Goal: Browse casually

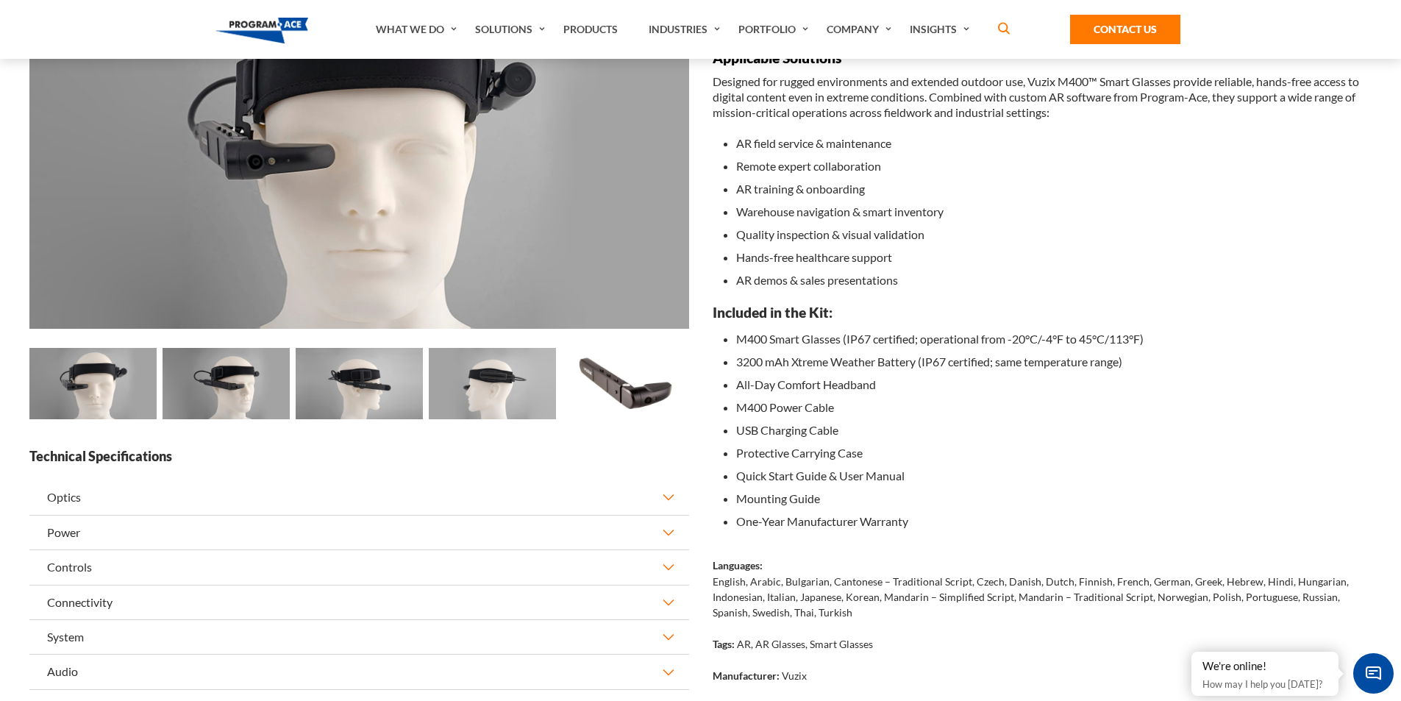
scroll to position [221, 0]
click at [396, 388] on img at bounding box center [359, 382] width 127 height 71
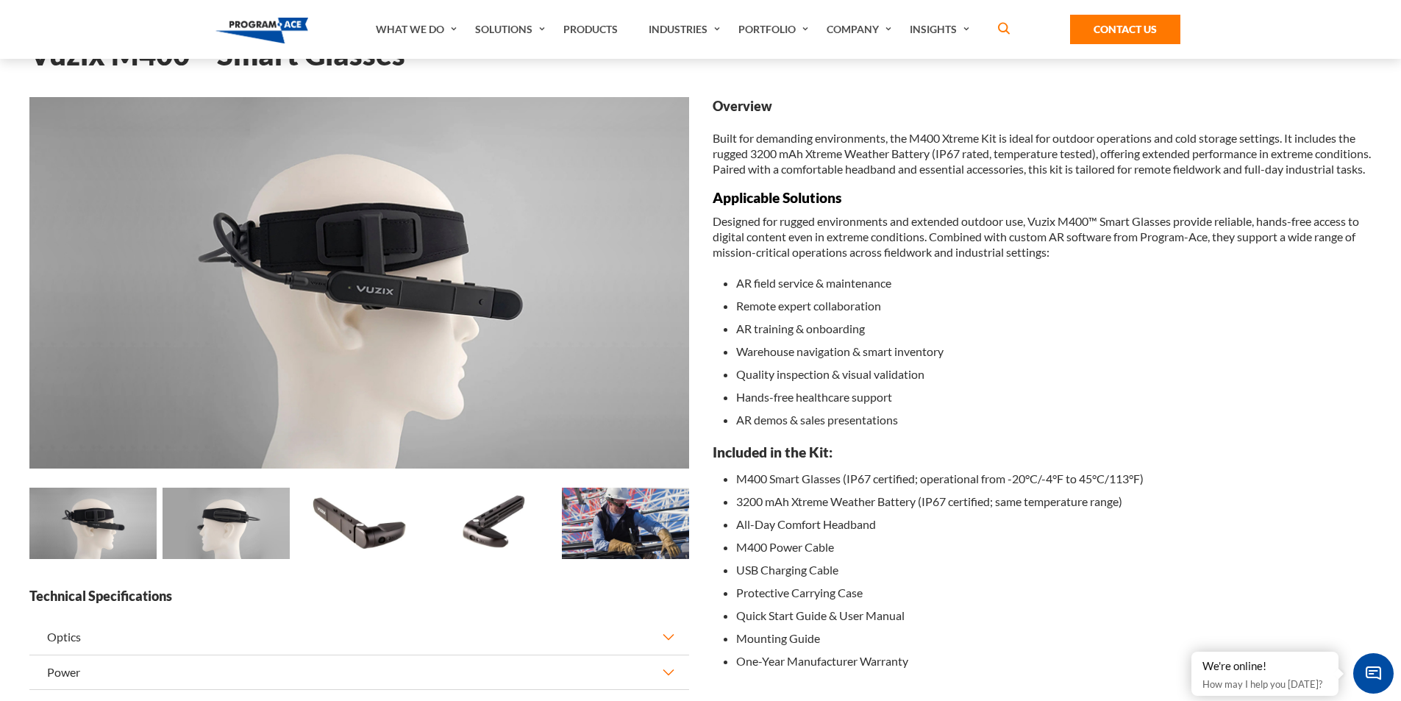
scroll to position [74, 0]
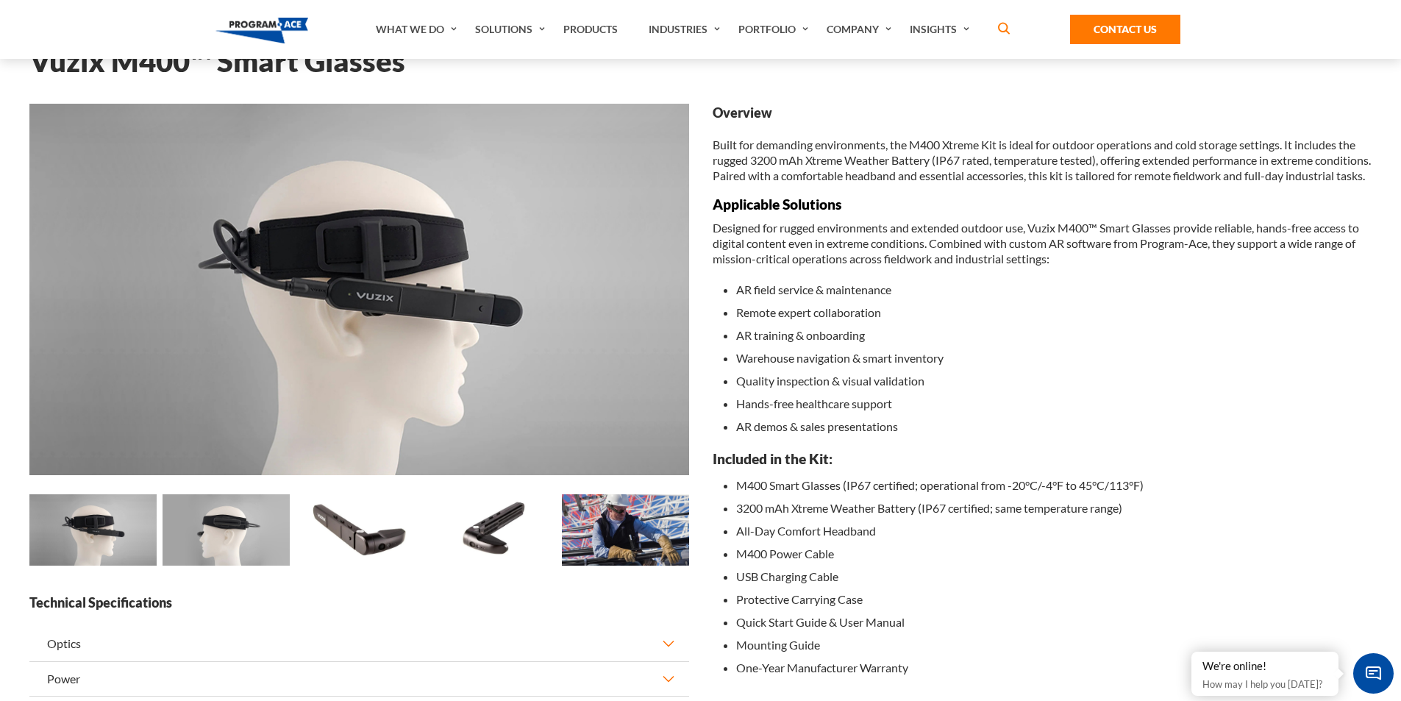
click at [96, 516] on img at bounding box center [92, 529] width 127 height 71
click at [86, 530] on img at bounding box center [92, 529] width 127 height 71
click at [256, 525] on img at bounding box center [226, 529] width 127 height 71
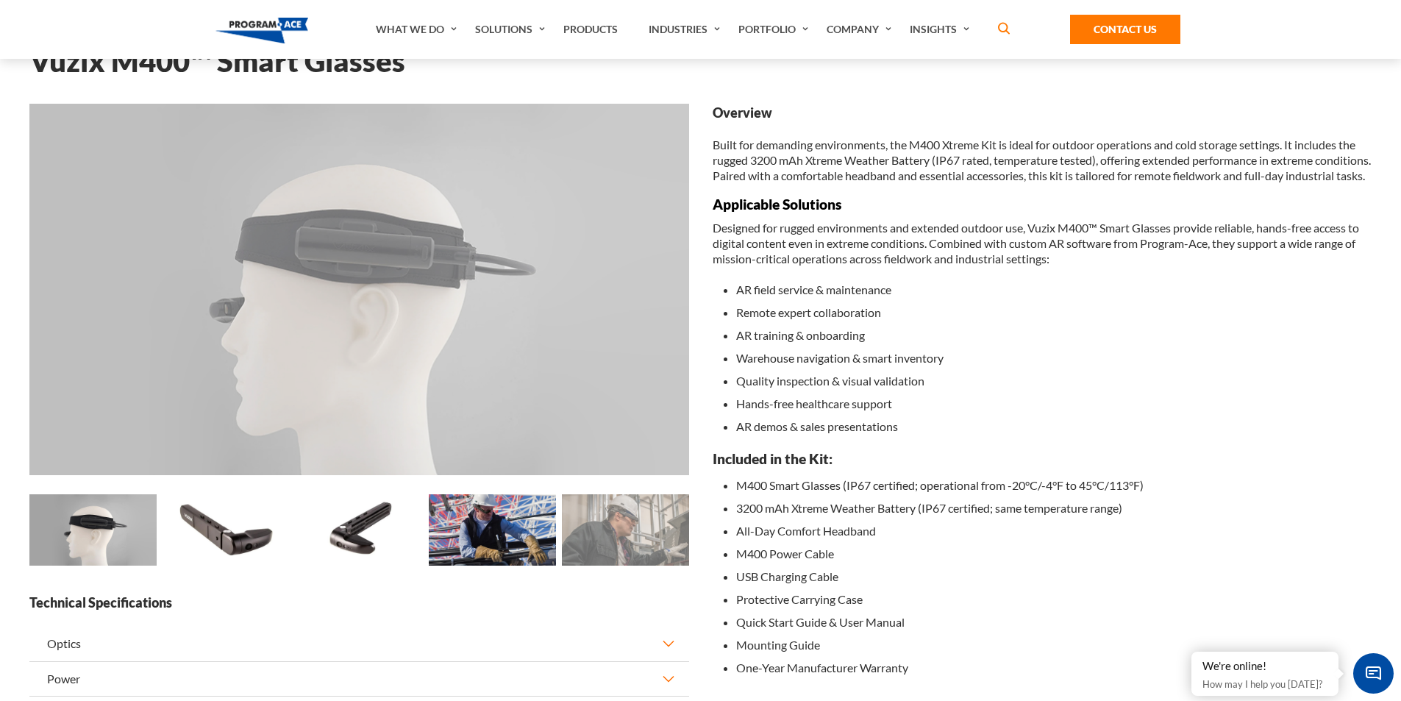
click at [246, 534] on img at bounding box center [226, 529] width 127 height 71
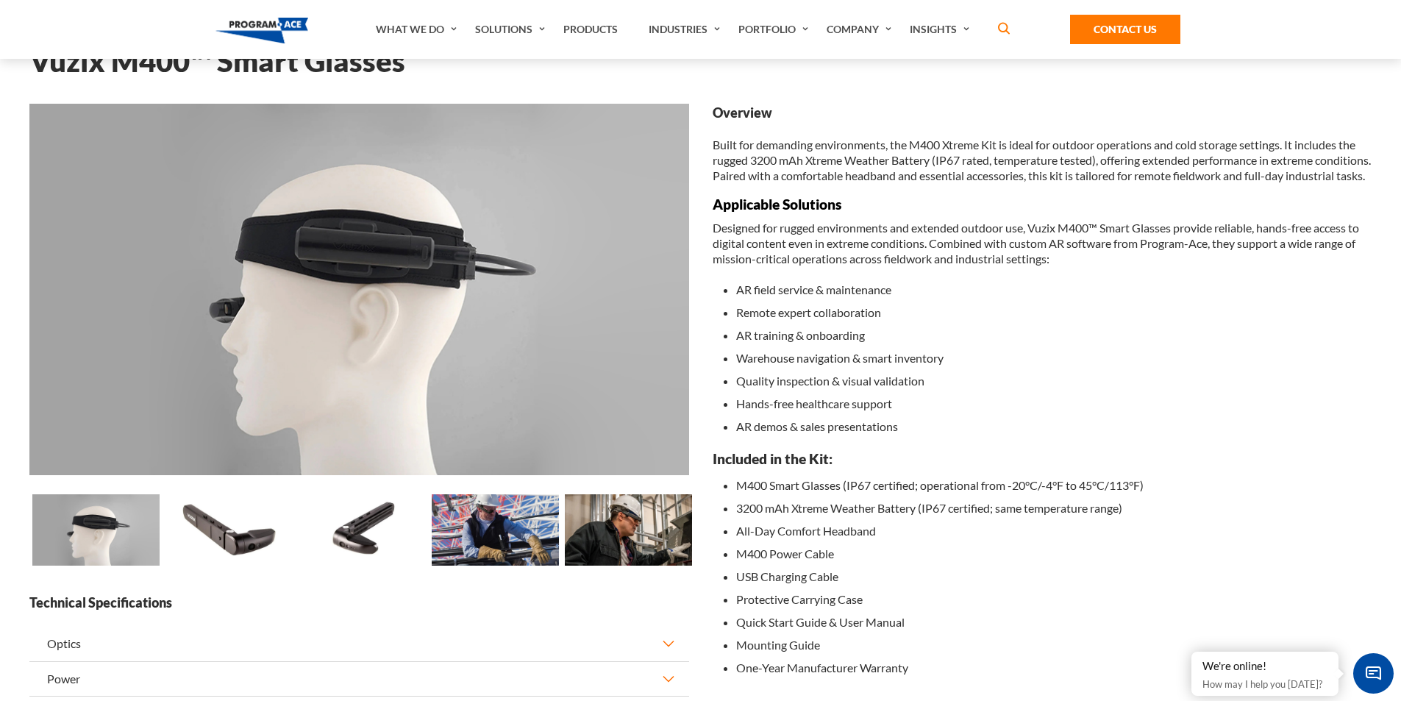
drag, startPoint x: 260, startPoint y: 520, endPoint x: 528, endPoint y: 544, distance: 268.8
click at [565, 530] on div "Loading... Loading... Loading... Loading... ▶ ▶ Loading... ▶" at bounding box center [495, 532] width 3062 height 76
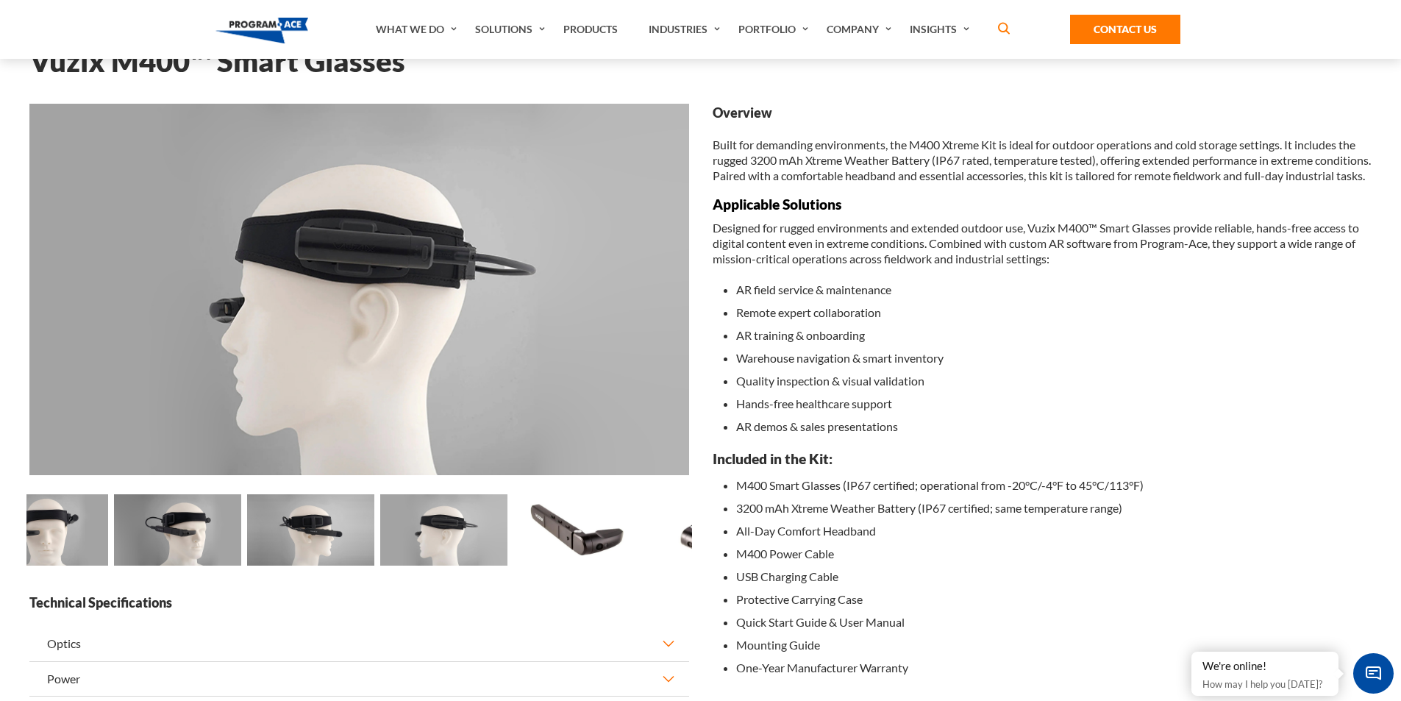
drag, startPoint x: 170, startPoint y: 535, endPoint x: 502, endPoint y: 546, distance: 331.9
click at [502, 546] on img at bounding box center [443, 529] width 127 height 71
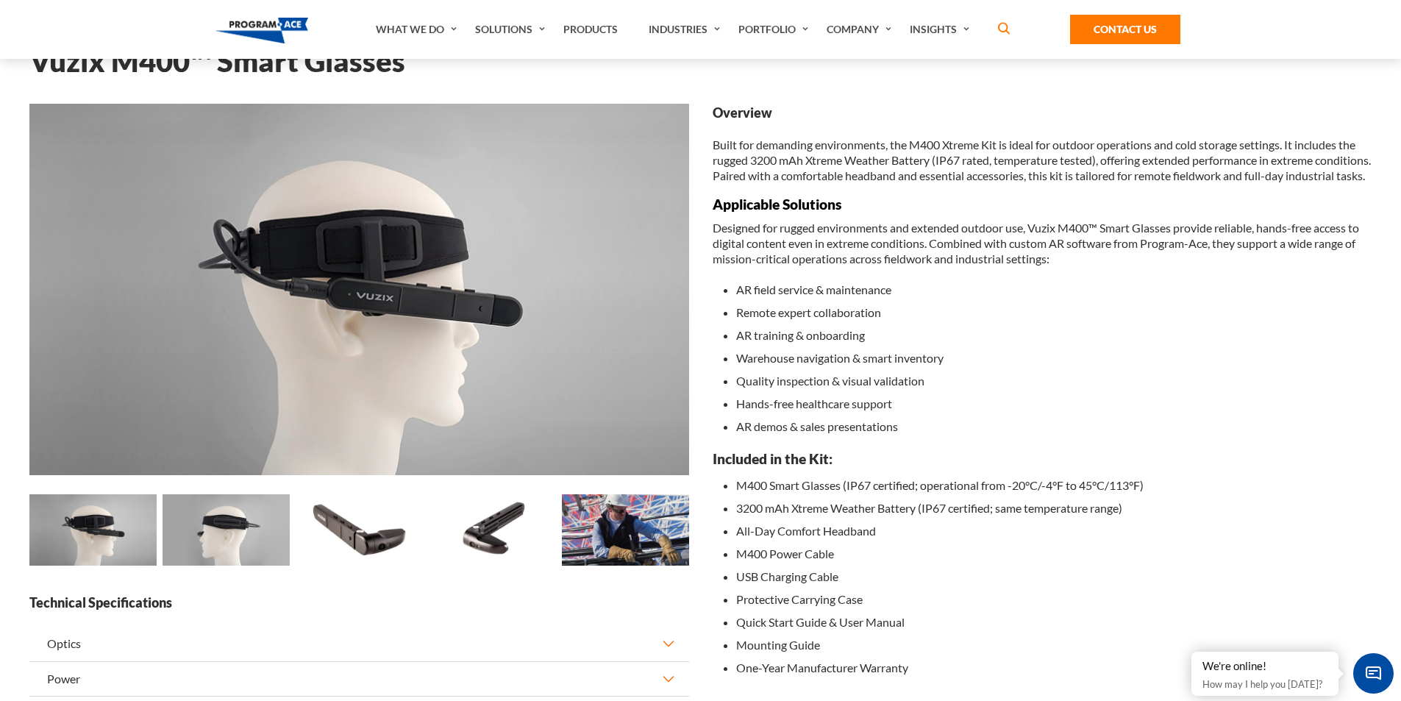
drag, startPoint x: 77, startPoint y: 550, endPoint x: 618, endPoint y: 558, distance: 540.6
click at [618, 558] on div "Loading... Loading... Loading... Loading... ▶ ▶ Loading... ▶" at bounding box center [626, 532] width 3062 height 76
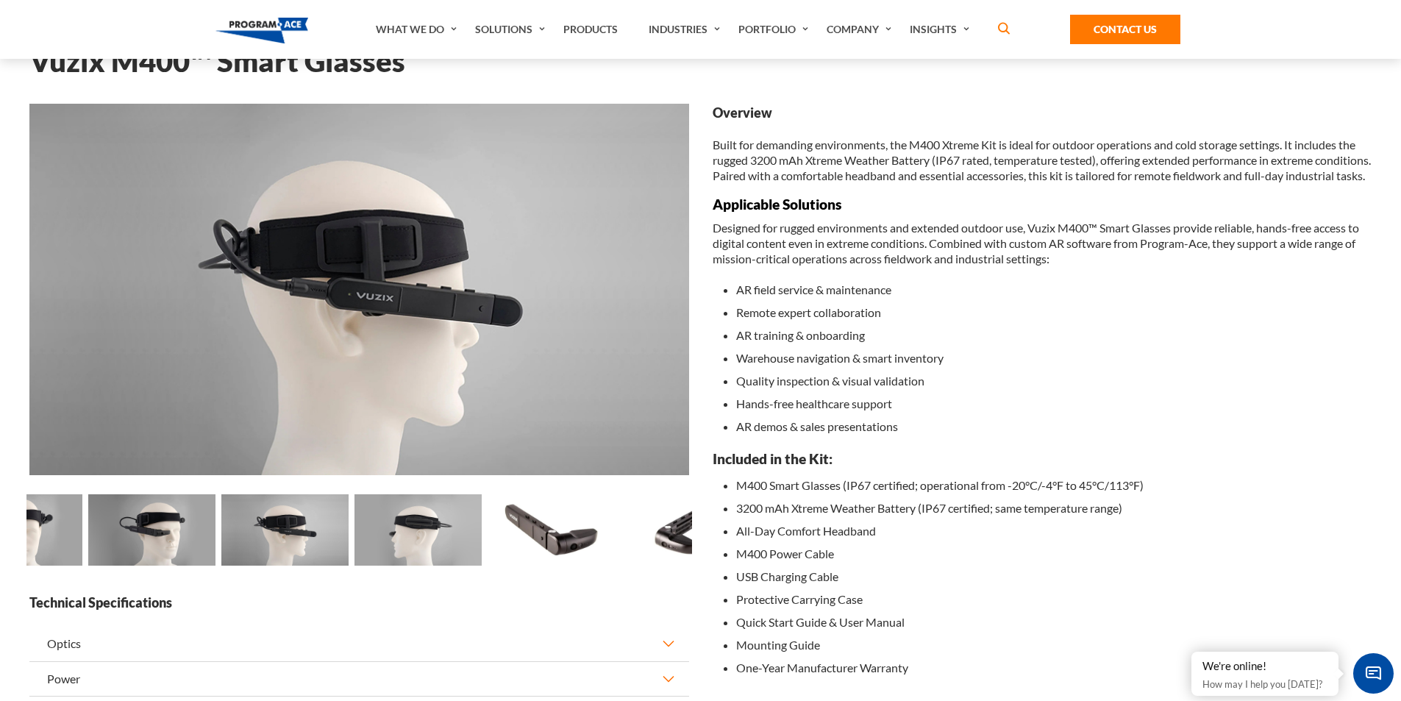
drag, startPoint x: 433, startPoint y: 534, endPoint x: 656, endPoint y: 539, distance: 222.9
click at [688, 555] on img at bounding box center [684, 529] width 127 height 71
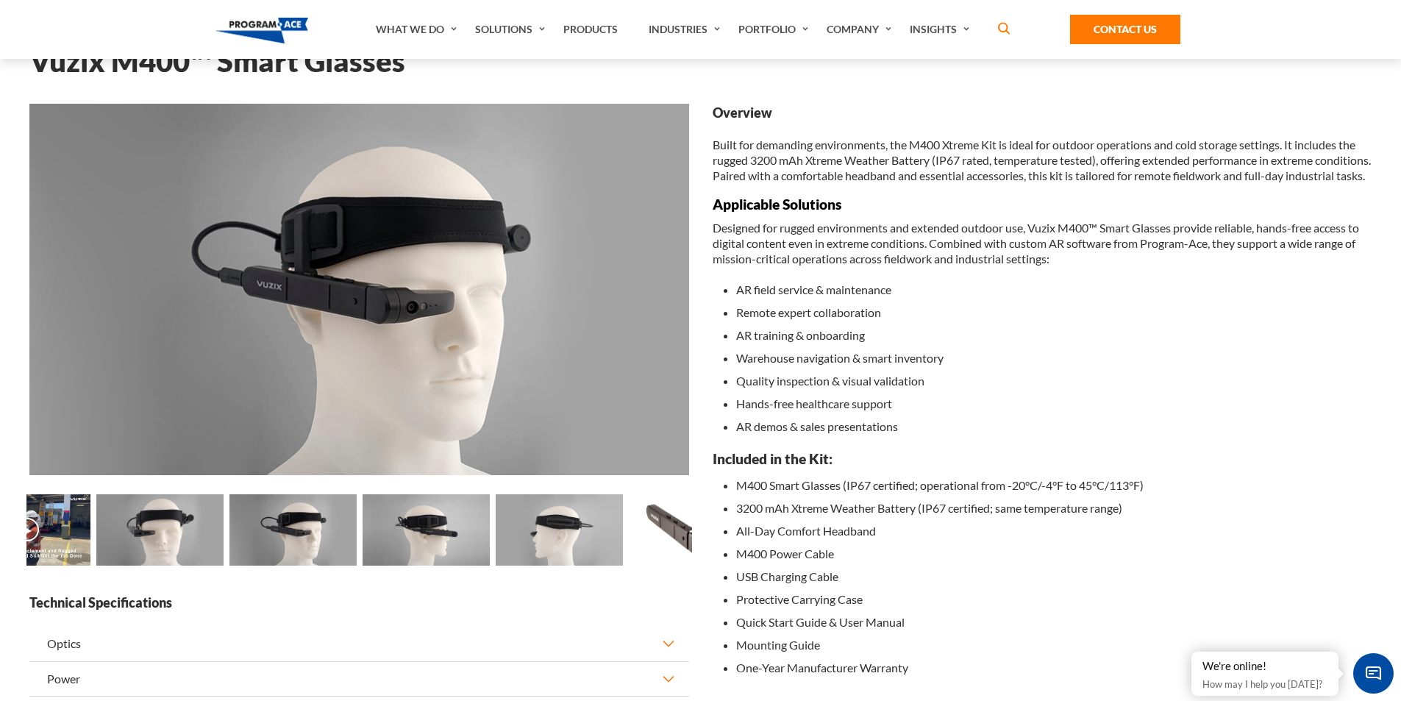
drag, startPoint x: 46, startPoint y: 505, endPoint x: 387, endPoint y: 528, distance: 341.3
click at [357, 528] on img at bounding box center [292, 529] width 127 height 71
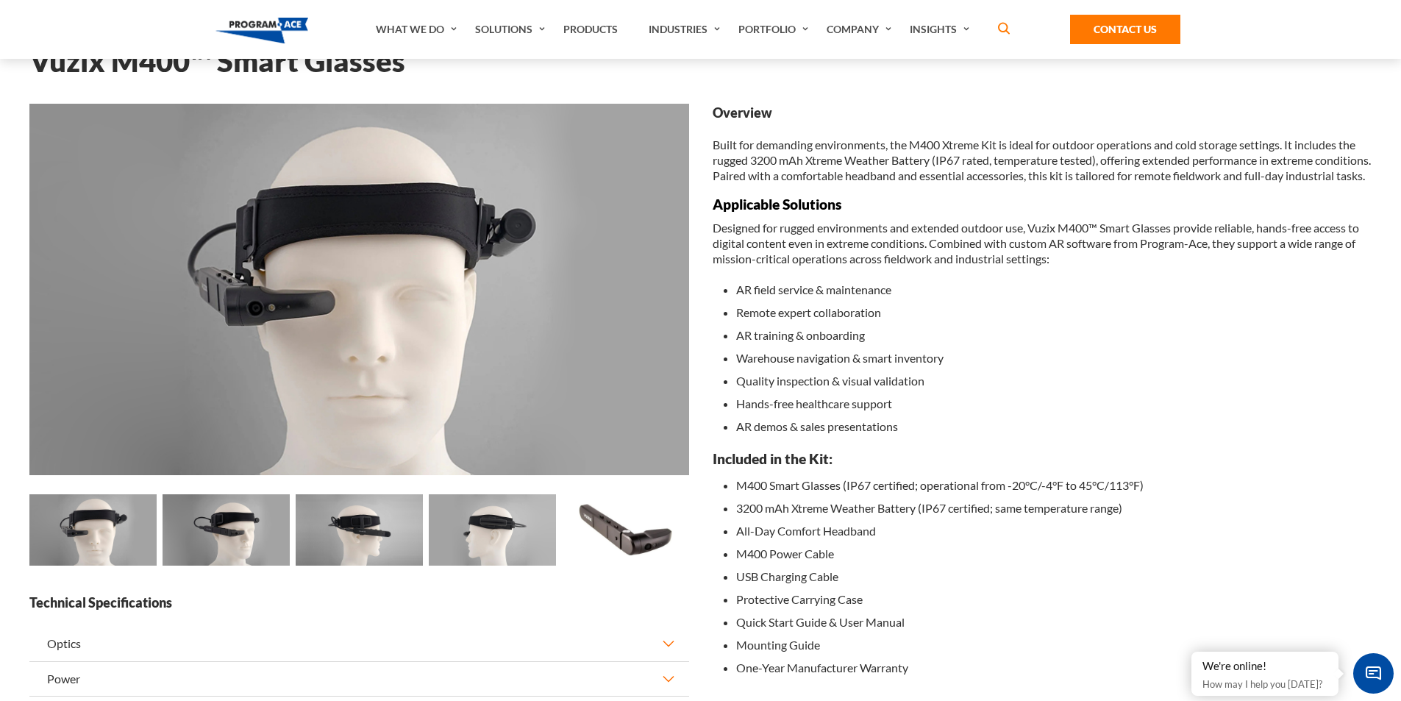
click at [68, 523] on img at bounding box center [92, 529] width 127 height 71
click at [101, 532] on img at bounding box center [92, 529] width 127 height 71
